Goal: Use online tool/utility: Utilize a website feature to perform a specific function

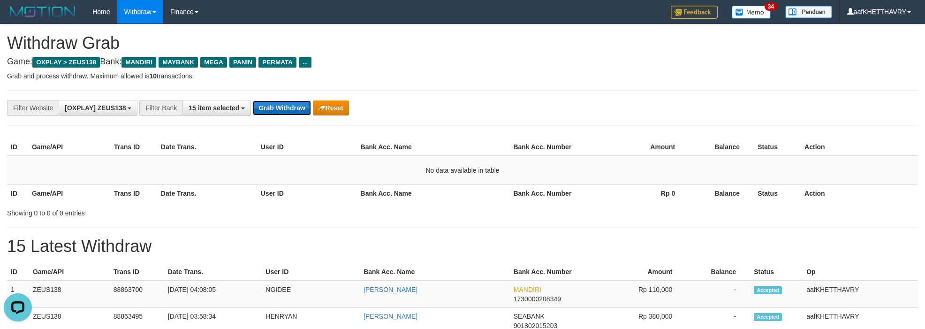
click at [277, 111] on button "Grab Withdraw" at bounding box center [282, 107] width 58 height 15
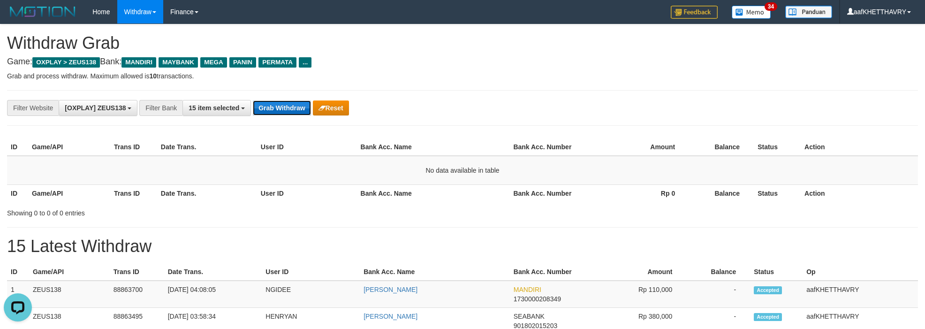
click at [277, 111] on button "Grab Withdraw" at bounding box center [282, 107] width 58 height 15
click at [277, 109] on button "Grab Withdraw" at bounding box center [282, 107] width 58 height 15
click at [277, 108] on button "Grab Withdraw" at bounding box center [282, 107] width 58 height 15
click at [277, 107] on button "Grab Withdraw" at bounding box center [282, 107] width 58 height 15
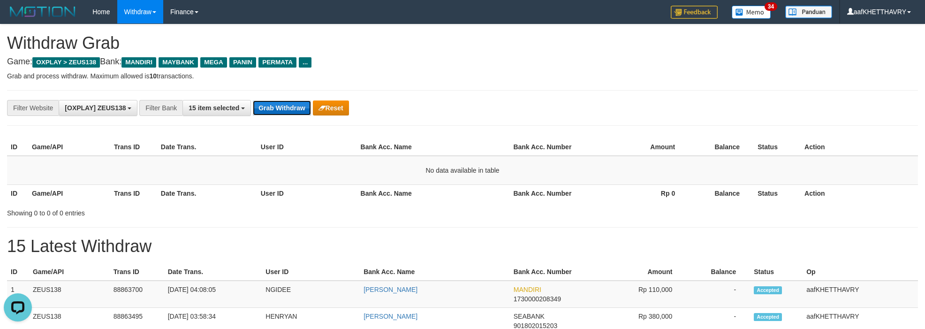
click at [277, 107] on button "Grab Withdraw" at bounding box center [282, 107] width 58 height 15
